Goal: Find specific page/section: Locate item on page

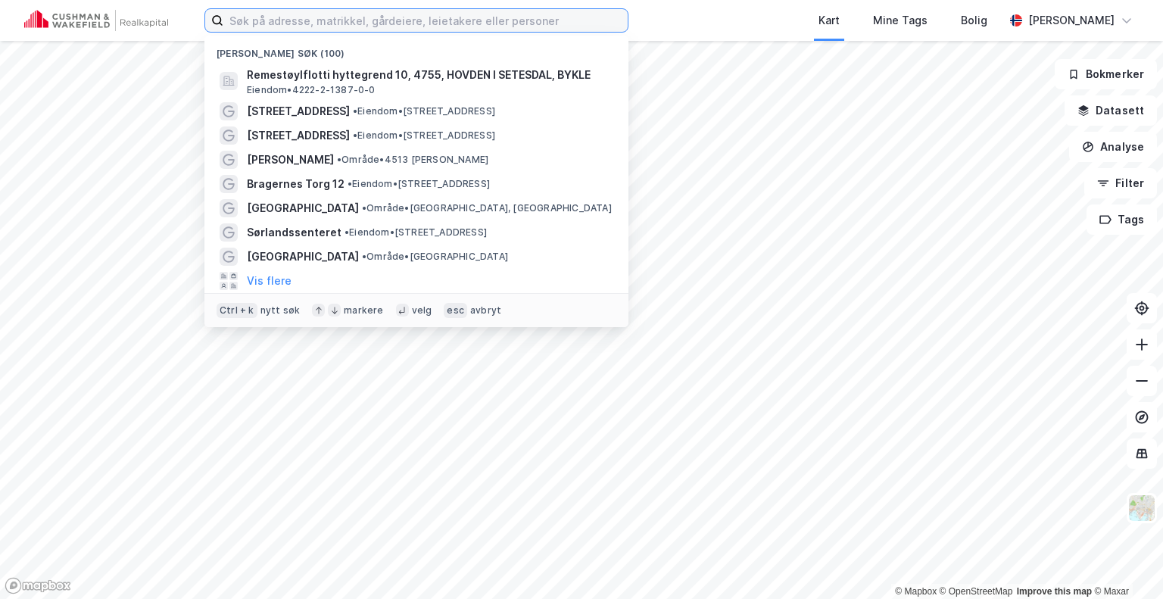
click at [376, 20] on input at bounding box center [425, 20] width 404 height 23
paste input "[STREET_ADDRESS]"
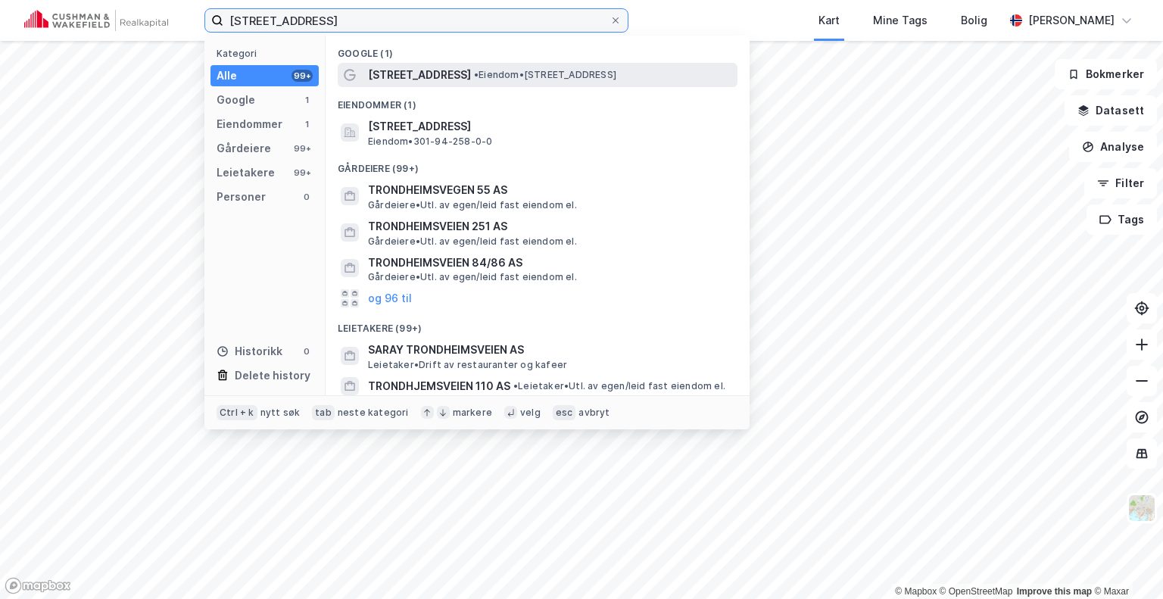
type input "[STREET_ADDRESS]"
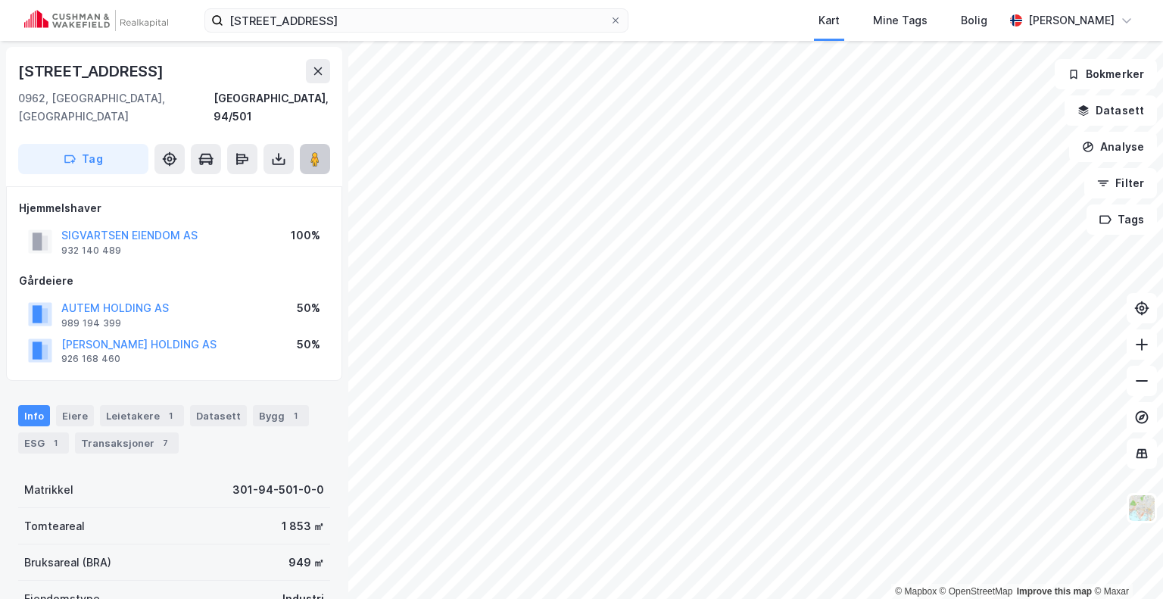
click at [314, 144] on button at bounding box center [315, 159] width 30 height 30
